Goal: Information Seeking & Learning: Learn about a topic

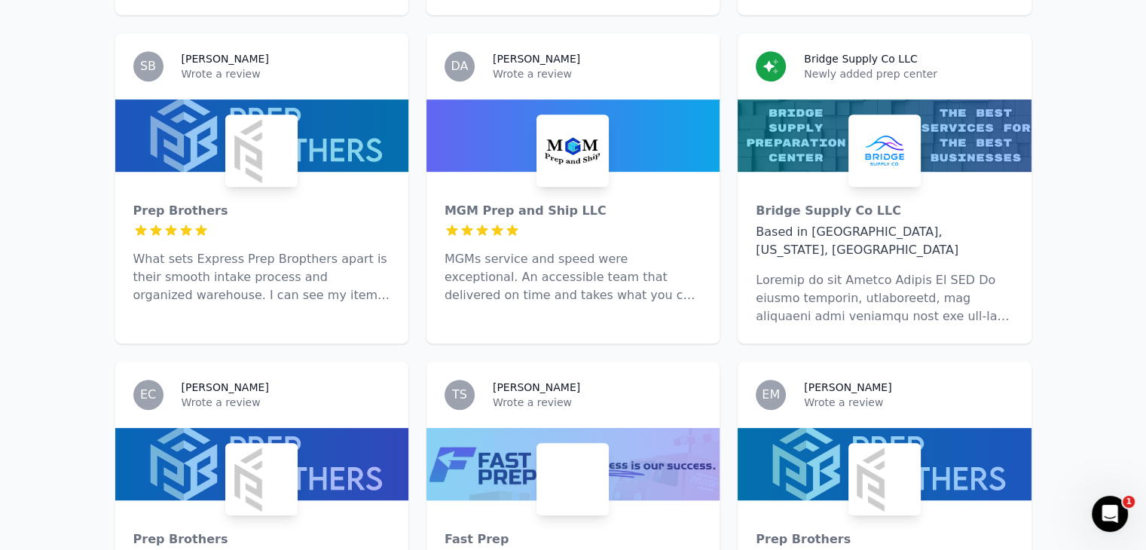
scroll to position [780, 0]
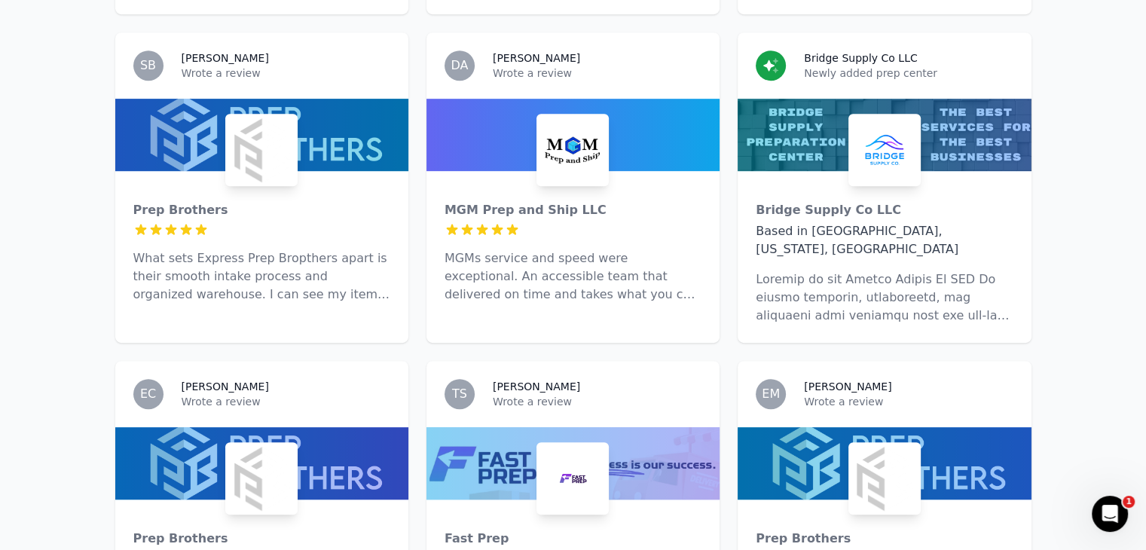
click at [531, 175] on div "MGM Prep and Ship LLC 5 out of 5 stars MGMs service and speed were exceptional.…" at bounding box center [573, 246] width 293 height 151
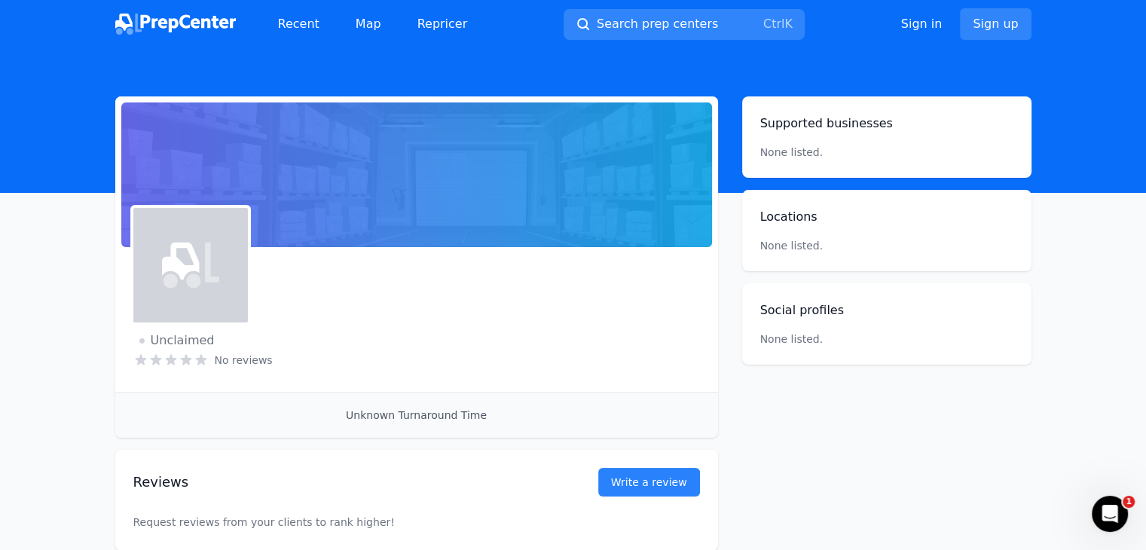
scroll to position [90, 0]
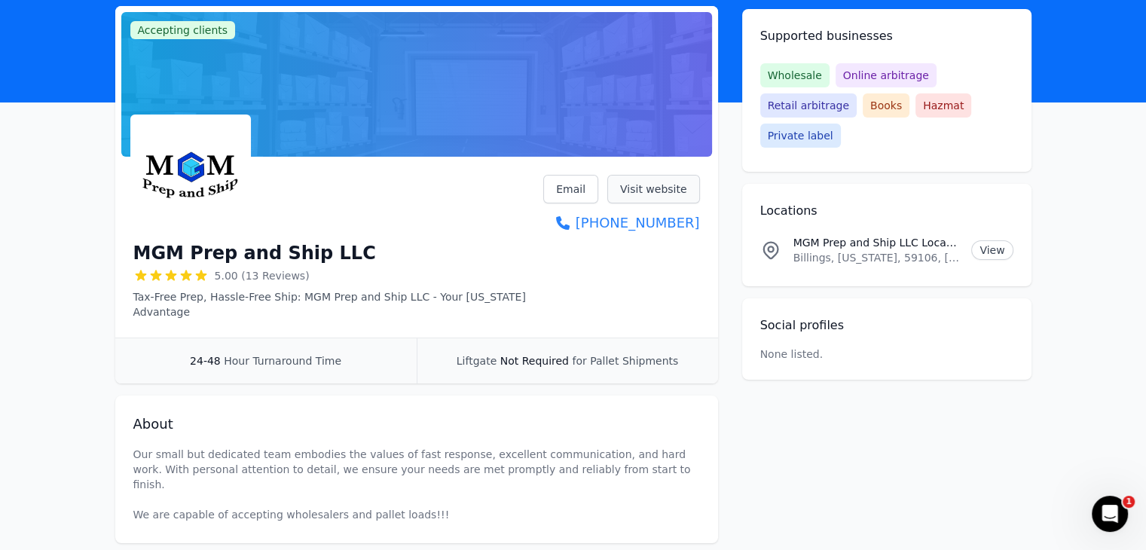
click at [645, 183] on link "Visit website" at bounding box center [653, 189] width 93 height 29
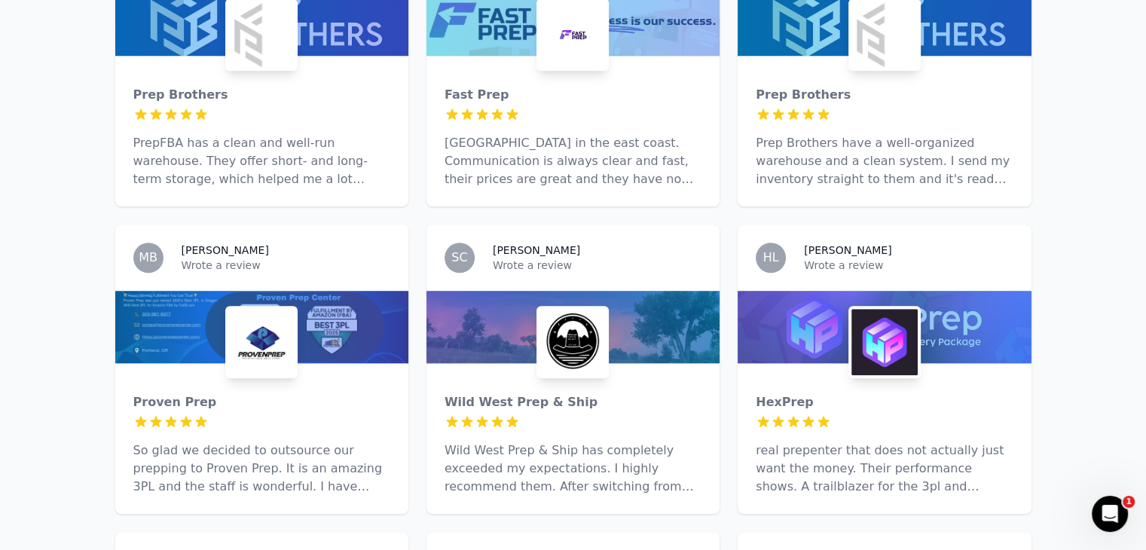
scroll to position [1227, 0]
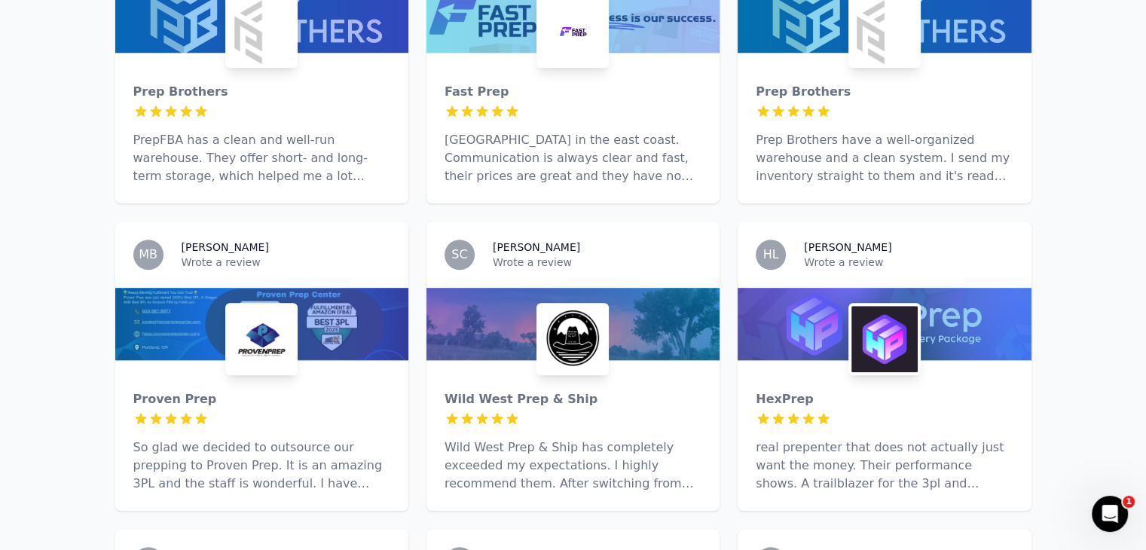
click at [197, 240] on h3 "[PERSON_NAME]" at bounding box center [225, 247] width 87 height 15
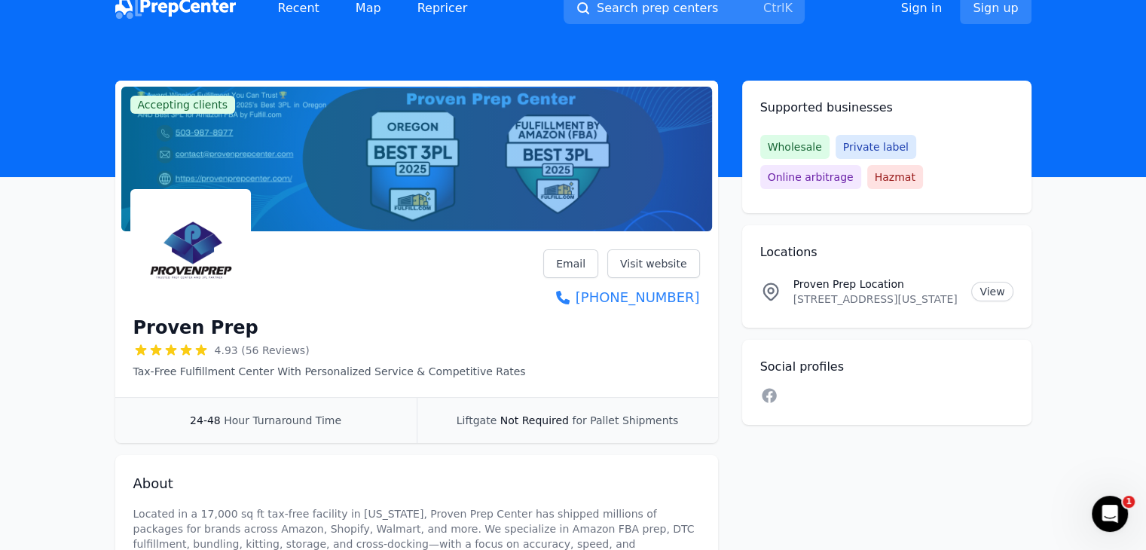
scroll to position [17, 0]
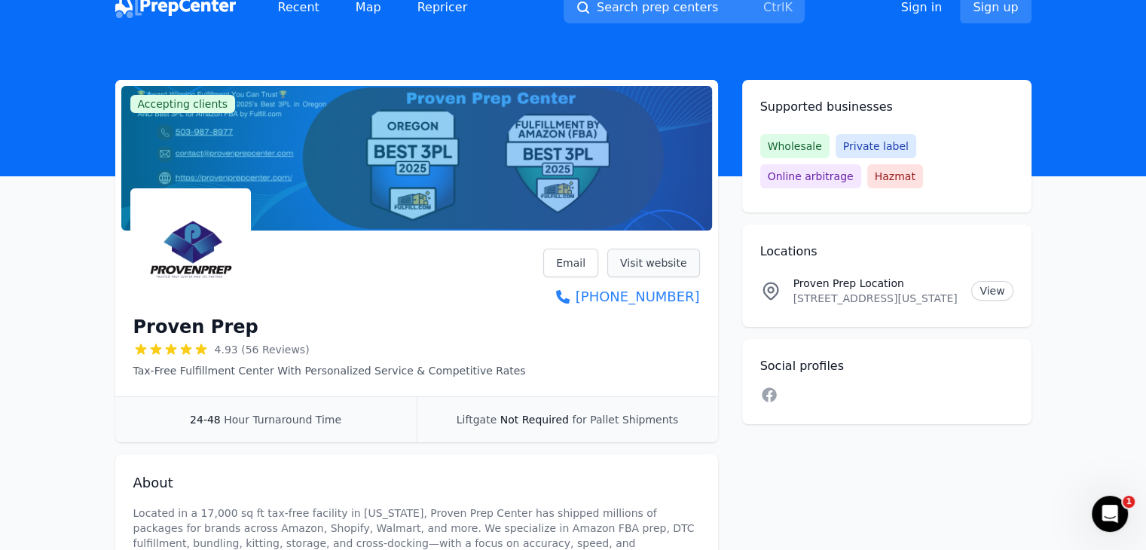
click at [682, 262] on link "Visit website" at bounding box center [653, 263] width 93 height 29
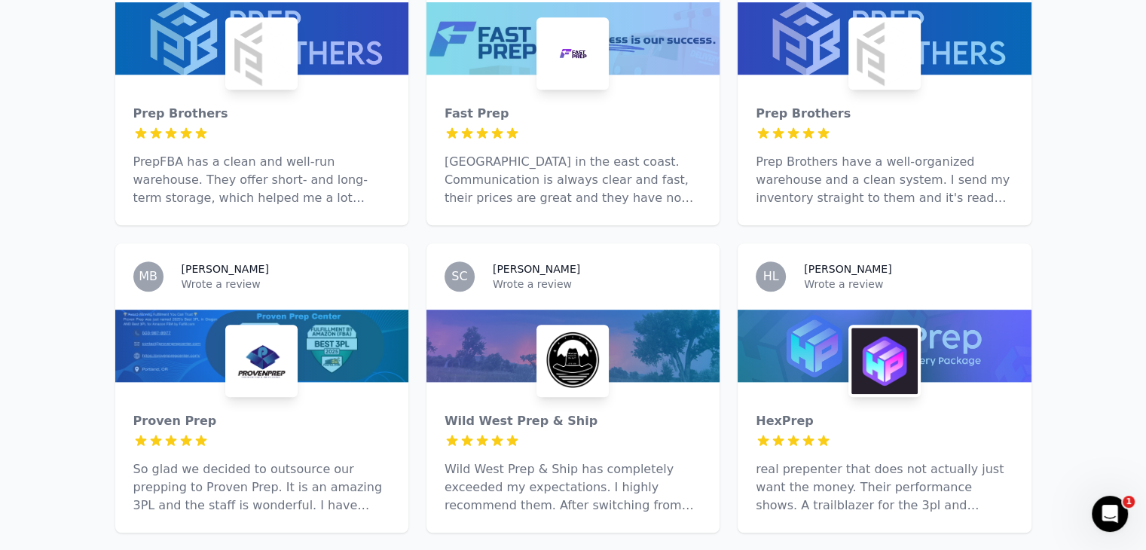
scroll to position [1206, 0]
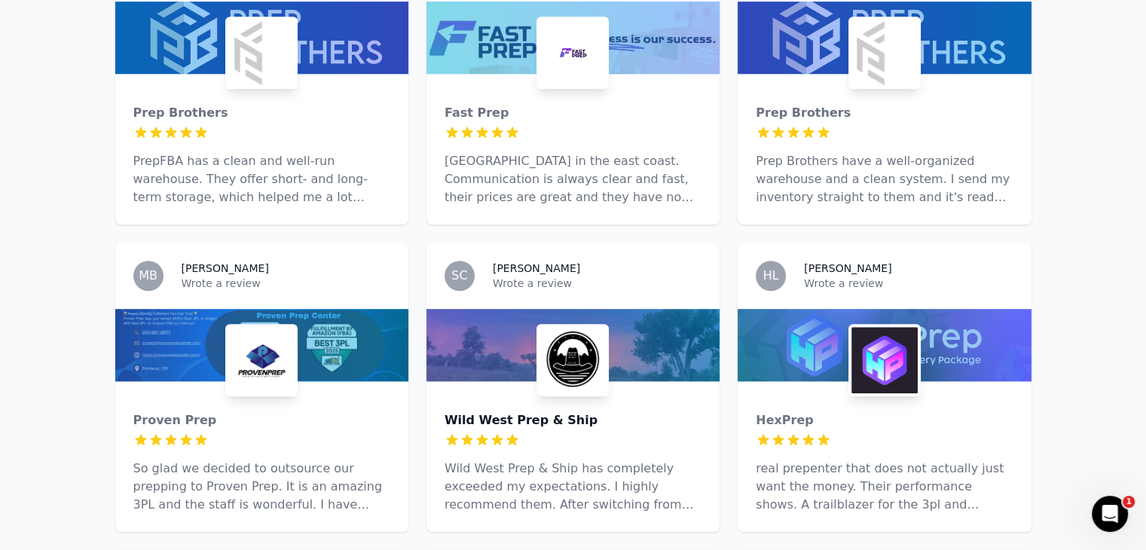
click at [531, 411] on div "Wild West Prep & Ship" at bounding box center [573, 420] width 257 height 18
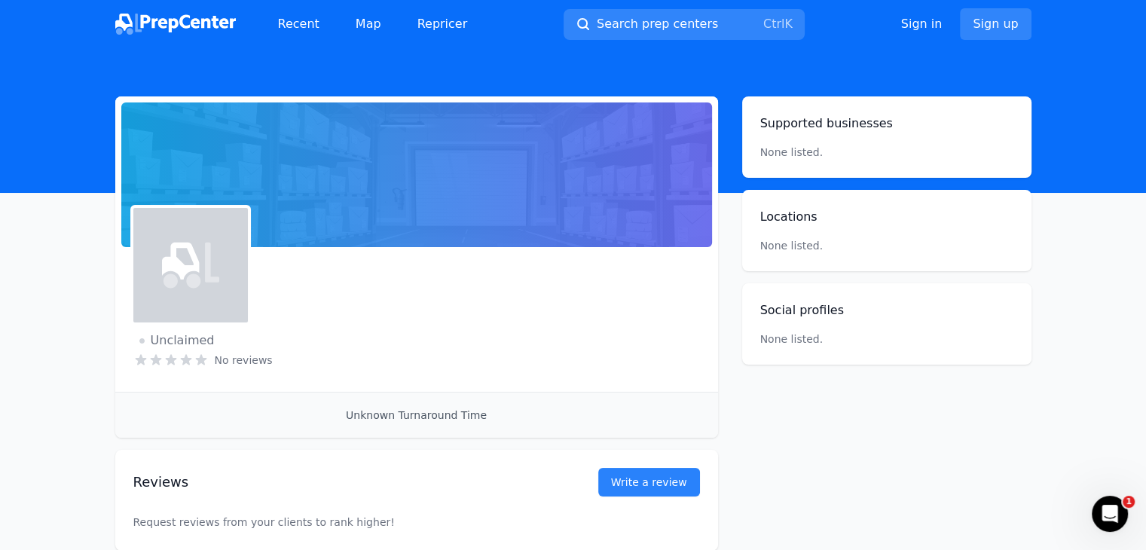
scroll to position [45, 0]
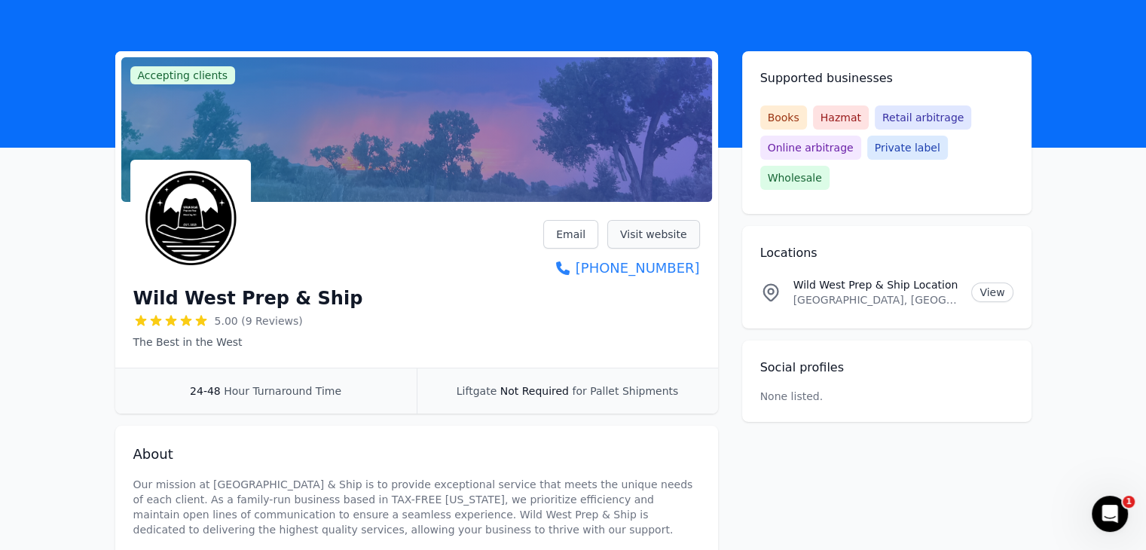
click at [665, 226] on link "Visit website" at bounding box center [653, 234] width 93 height 29
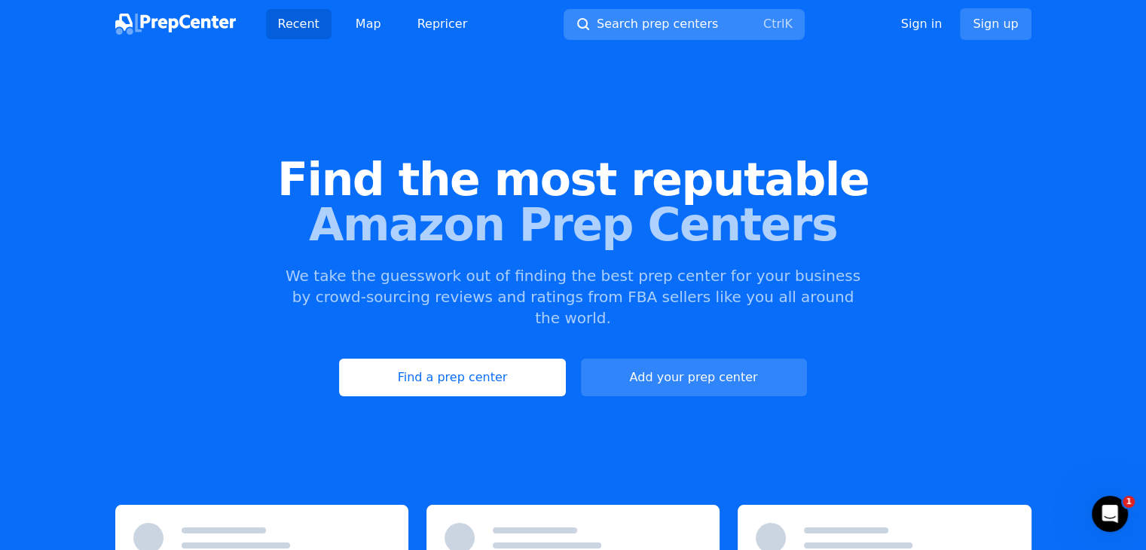
click at [659, 28] on span "Search prep centers" at bounding box center [657, 24] width 121 height 18
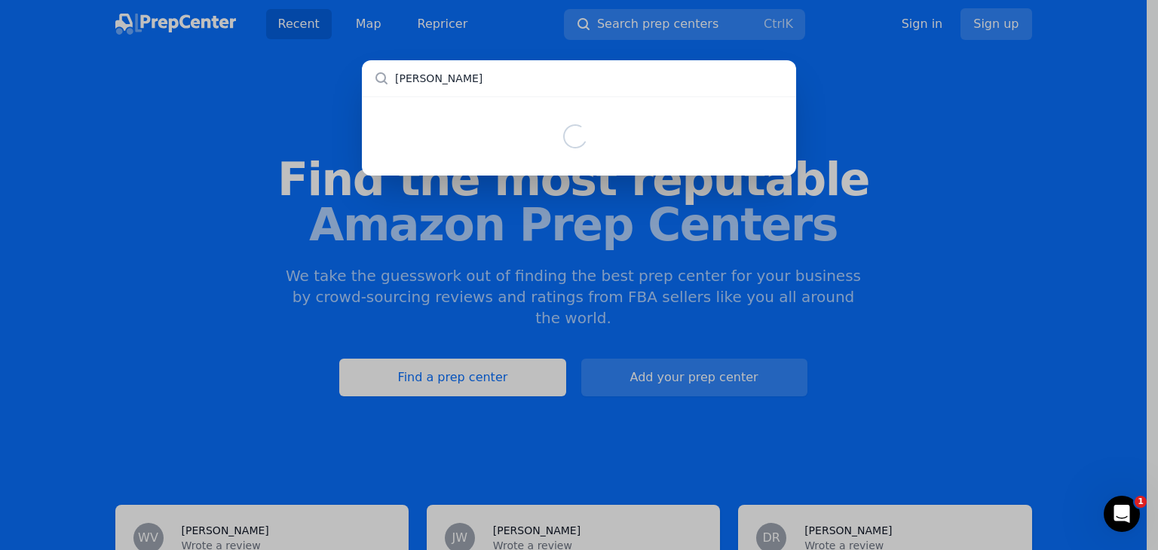
type input "flori"
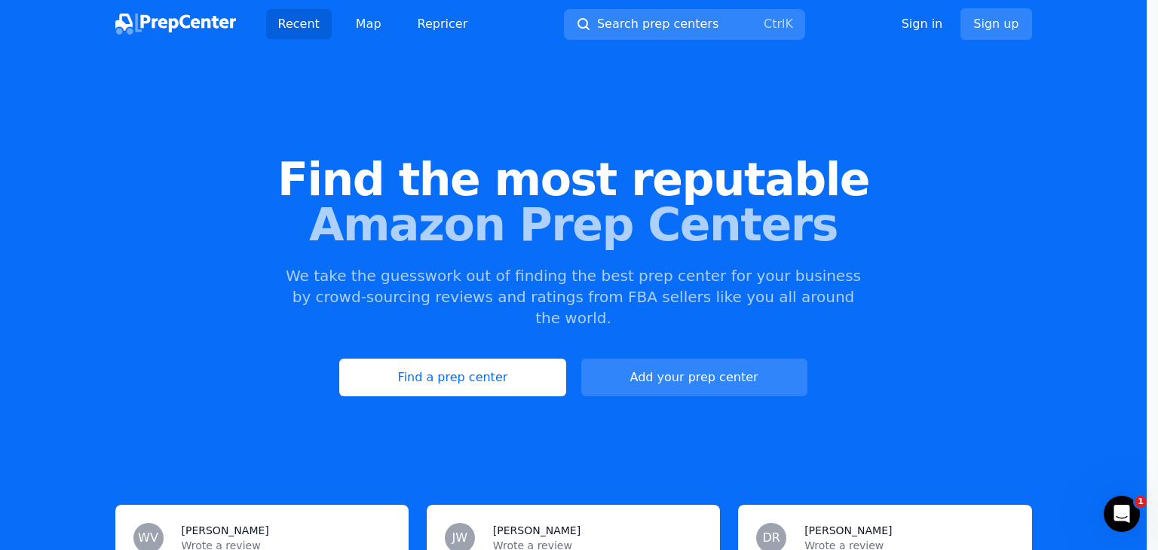
click at [899, 148] on div at bounding box center [579, 275] width 1158 height 550
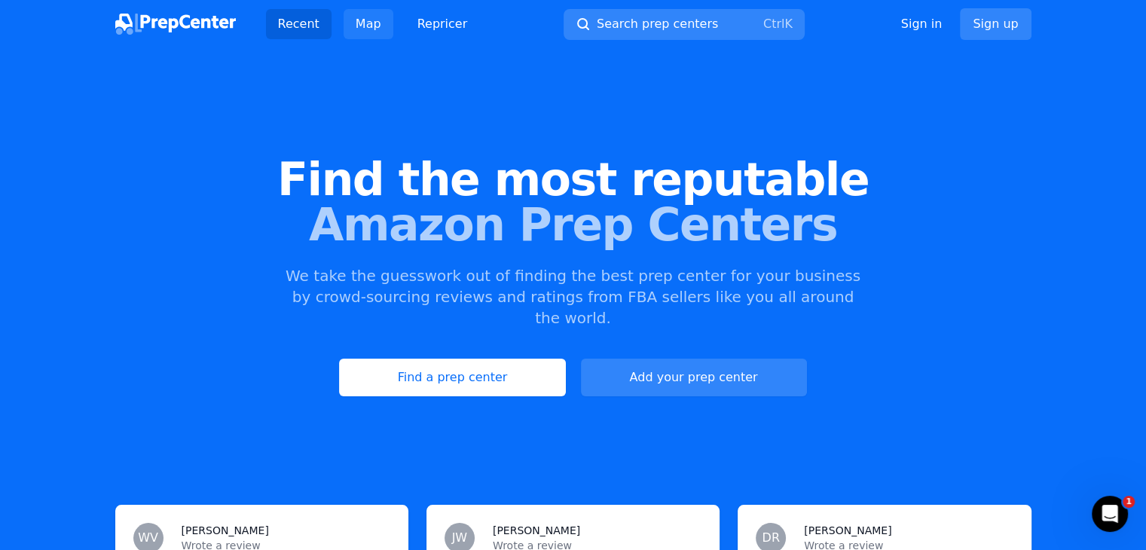
click at [366, 34] on div "Recent Map Repricer Search prep centers Ctrl K Open main menu Sign in Sign up" at bounding box center [573, 24] width 916 height 48
click at [366, 34] on link "Map" at bounding box center [369, 24] width 50 height 30
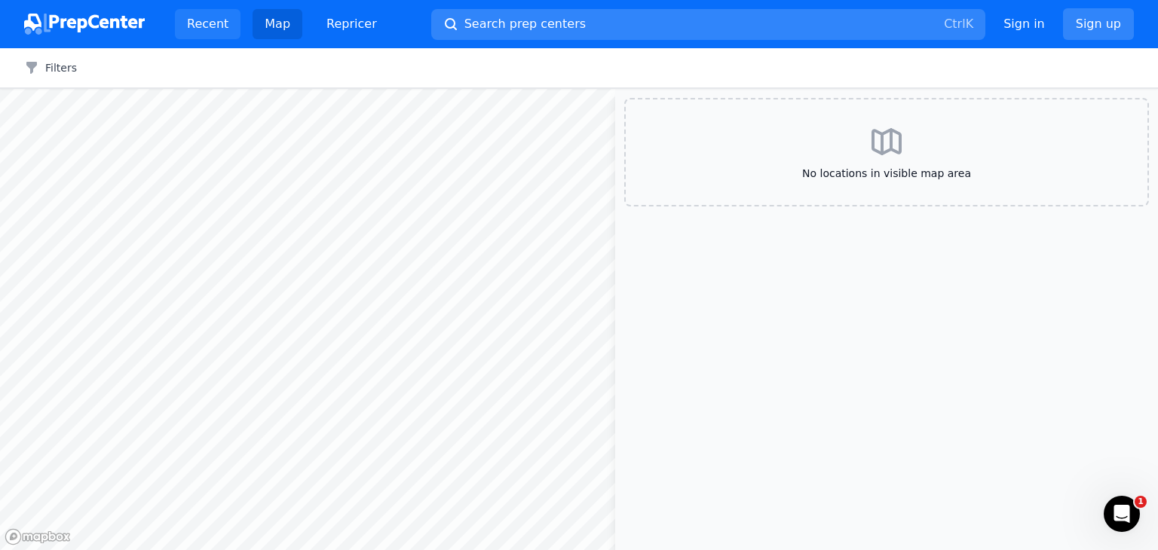
click at [222, 35] on link "Recent" at bounding box center [208, 24] width 66 height 30
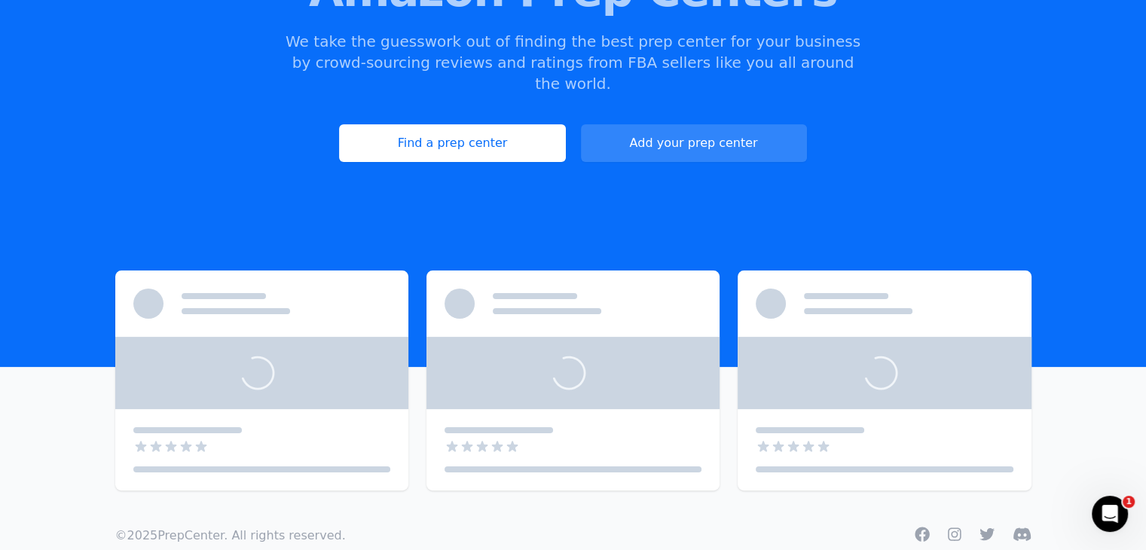
scroll to position [244, 0]
